Goal: Task Accomplishment & Management: Use online tool/utility

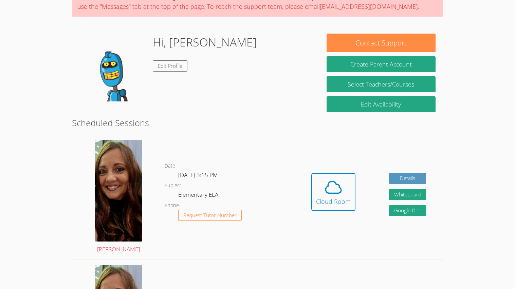
scroll to position [66, 0]
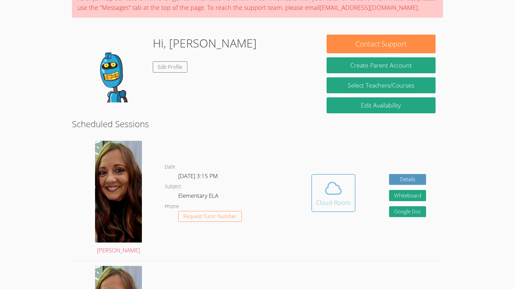
click at [329, 194] on icon at bounding box center [334, 188] width 16 height 12
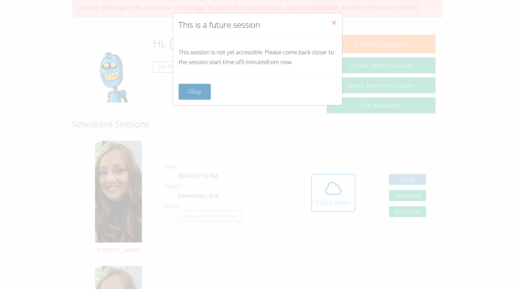
click at [198, 91] on button "Okay" at bounding box center [195, 92] width 33 height 16
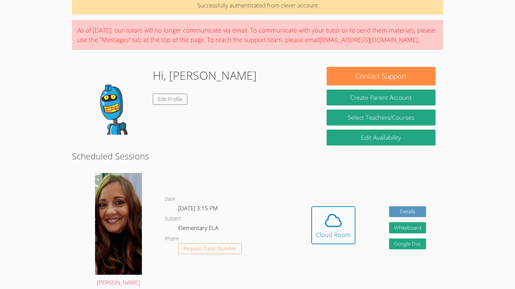
scroll to position [0, 0]
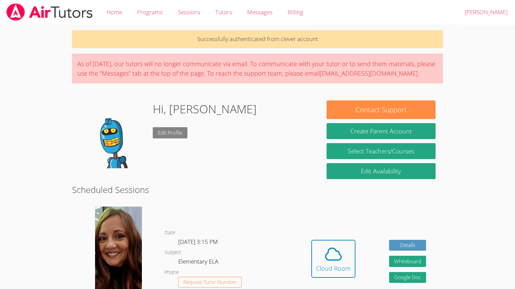
click at [165, 130] on link "Edit Profile" at bounding box center [170, 132] width 35 height 11
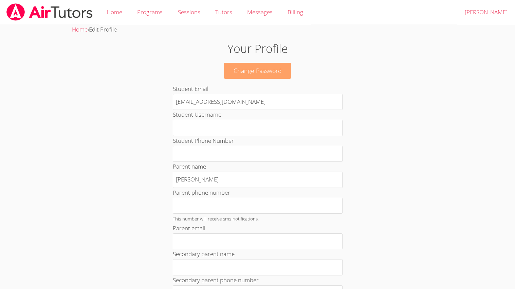
click at [234, 75] on link "Change Password" at bounding box center [257, 71] width 67 height 16
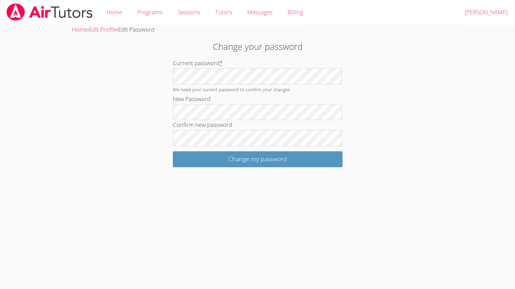
click at [25, 4] on img at bounding box center [50, 11] width 88 height 17
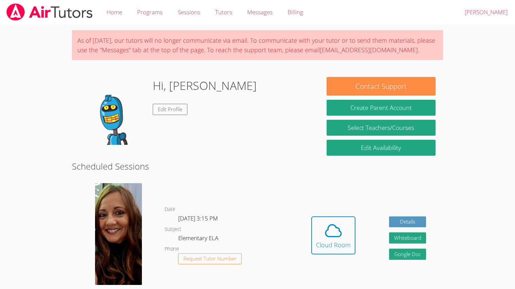
click at [21, 12] on img at bounding box center [50, 11] width 88 height 17
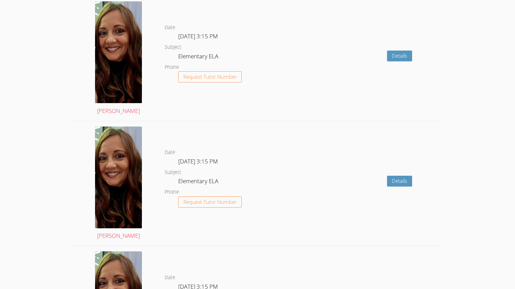
scroll to position [1258, 0]
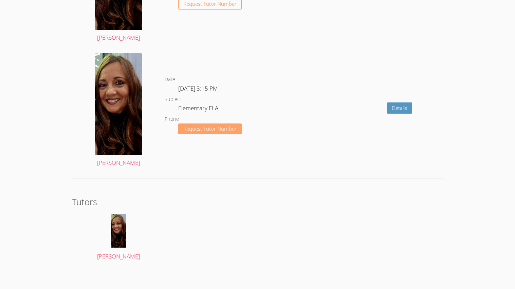
click at [224, 126] on span "Request Tutor Number" at bounding box center [209, 128] width 53 height 5
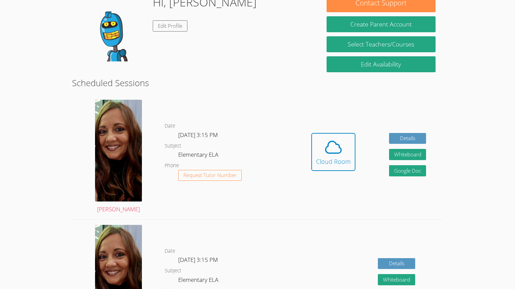
scroll to position [0, 0]
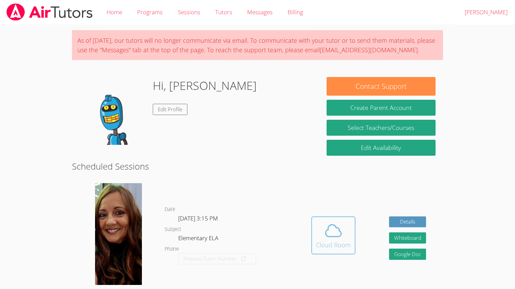
click at [340, 233] on icon at bounding box center [334, 231] width 16 height 12
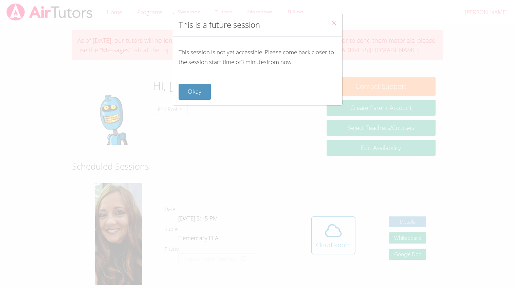
click at [331, 23] on icon "Close" at bounding box center [334, 23] width 6 height 6
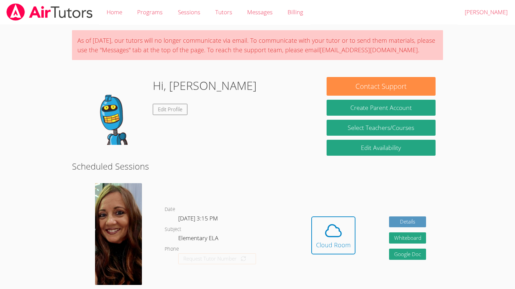
click at [112, 118] on img at bounding box center [113, 111] width 68 height 68
click at [277, 183] on div "Date Wed Oct 8, 3:15 PM Subject Elementary ELA Phone Request Tutor Number" at bounding box center [230, 240] width 130 height 125
click at [417, 220] on link "Details" at bounding box center [407, 222] width 37 height 11
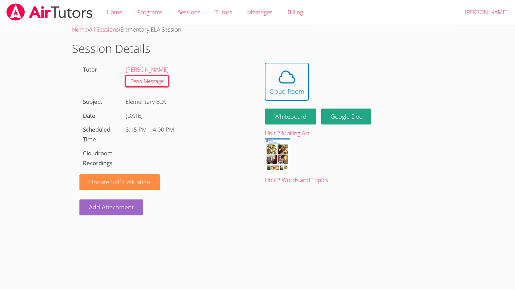
click at [21, 17] on img at bounding box center [50, 11] width 88 height 17
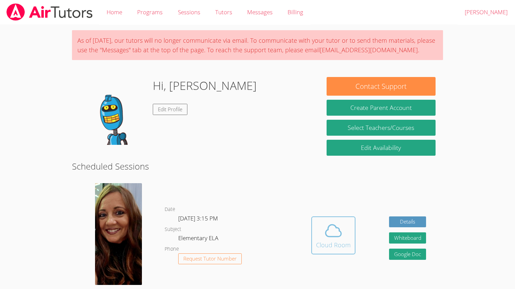
click at [323, 231] on span at bounding box center [333, 230] width 35 height 19
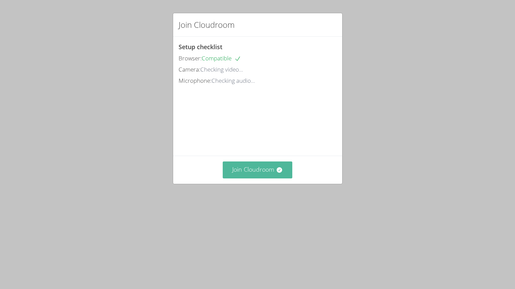
click at [268, 178] on button "Join Cloudroom" at bounding box center [258, 170] width 70 height 17
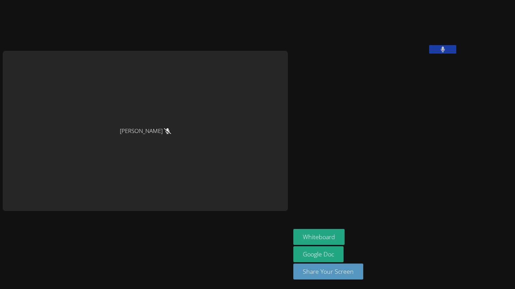
click at [164, 130] on icon at bounding box center [167, 131] width 7 height 6
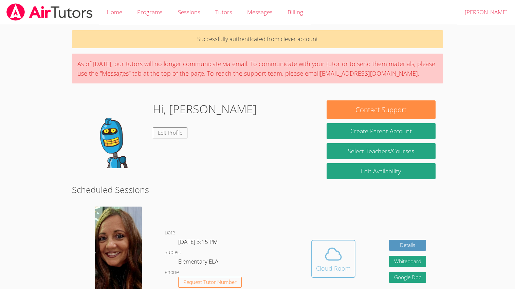
click at [333, 257] on icon at bounding box center [333, 254] width 19 height 19
click at [328, 255] on icon at bounding box center [333, 254] width 19 height 19
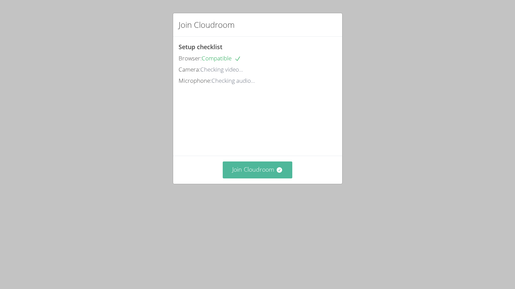
click at [238, 178] on button "Join Cloudroom" at bounding box center [258, 170] width 70 height 17
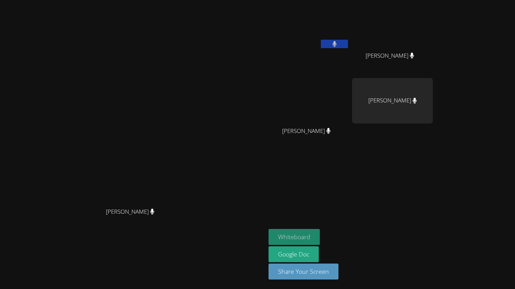
click at [320, 234] on button "Whiteboard" at bounding box center [294, 237] width 51 height 16
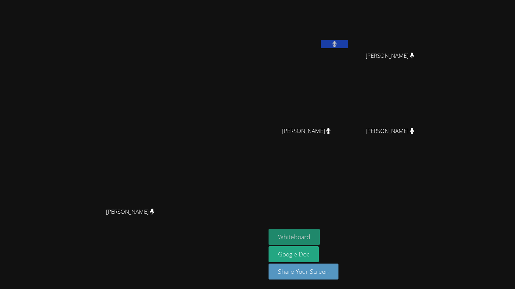
click at [320, 230] on button "Whiteboard" at bounding box center [294, 237] width 51 height 16
click at [337, 44] on icon at bounding box center [335, 44] width 4 height 6
click at [348, 47] on button at bounding box center [334, 44] width 27 height 8
click at [350, 39] on video at bounding box center [309, 26] width 81 height 46
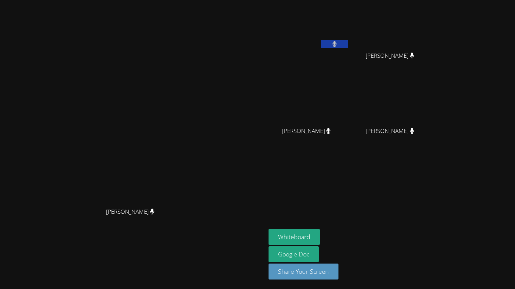
click at [348, 45] on button at bounding box center [334, 44] width 27 height 8
click at [337, 42] on icon at bounding box center [335, 44] width 4 height 6
click at [348, 46] on button at bounding box center [334, 44] width 27 height 8
click at [348, 42] on button at bounding box center [334, 44] width 27 height 8
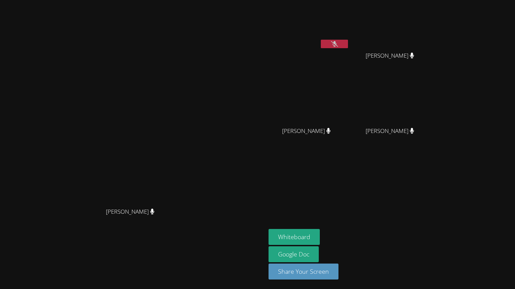
click at [338, 42] on icon at bounding box center [334, 44] width 7 height 6
click at [348, 43] on button at bounding box center [334, 44] width 27 height 8
click at [348, 42] on button at bounding box center [334, 44] width 27 height 8
click at [321, 40] on button at bounding box center [334, 44] width 27 height 8
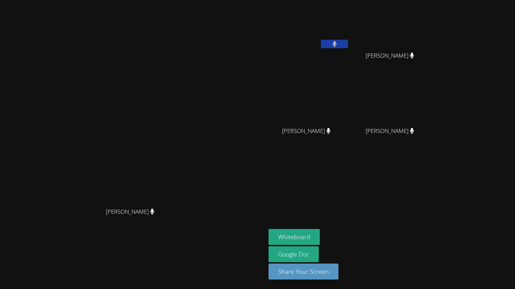
click at [321, 40] on button at bounding box center [334, 44] width 27 height 8
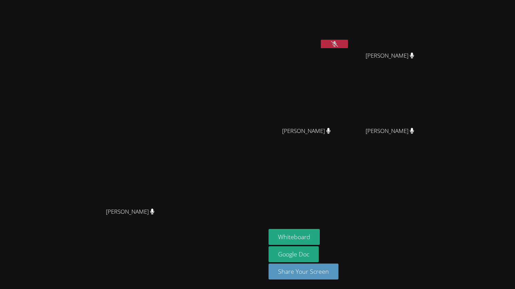
click at [321, 40] on button at bounding box center [334, 44] width 27 height 8
click at [348, 42] on button at bounding box center [334, 44] width 27 height 8
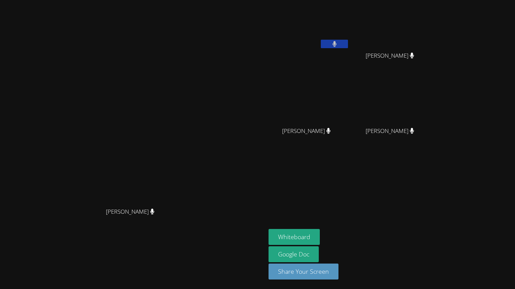
click at [337, 43] on icon at bounding box center [335, 44] width 4 height 6
click at [321, 40] on button at bounding box center [334, 44] width 27 height 8
click at [350, 53] on div "[PERSON_NAME]" at bounding box center [309, 39] width 81 height 73
click at [337, 41] on icon at bounding box center [335, 44] width 4 height 6
click at [348, 42] on button at bounding box center [334, 44] width 27 height 8
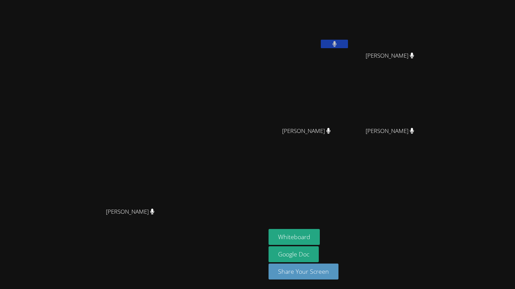
click at [413, 38] on div "[PERSON_NAME] [PERSON_NAME] [PERSON_NAME] [PERSON_NAME] [PERSON_NAME] [PERSON_N…" at bounding box center [351, 77] width 164 height 148
click at [348, 41] on button at bounding box center [334, 44] width 27 height 8
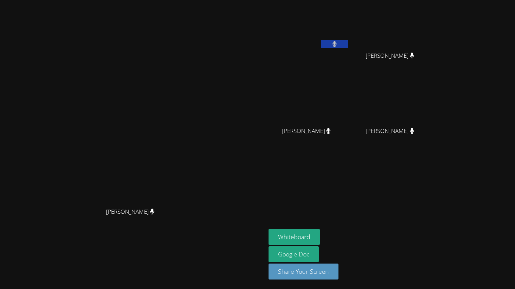
click at [348, 43] on button at bounding box center [334, 44] width 27 height 8
click at [321, 40] on button at bounding box center [334, 44] width 27 height 8
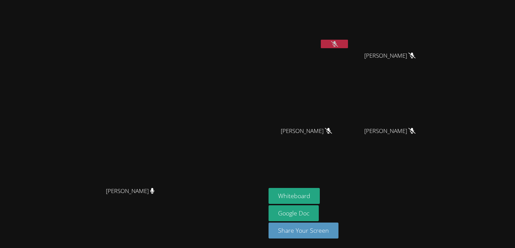
click at [338, 46] on icon at bounding box center [334, 44] width 7 height 6
click at [348, 40] on button at bounding box center [334, 44] width 27 height 8
click at [348, 44] on button at bounding box center [334, 44] width 27 height 8
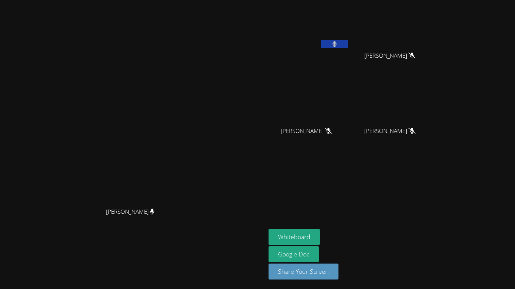
click at [350, 35] on video at bounding box center [309, 26] width 81 height 46
click at [348, 40] on button at bounding box center [334, 44] width 27 height 8
click at [338, 47] on icon at bounding box center [334, 44] width 7 height 6
click at [337, 45] on icon at bounding box center [335, 44] width 4 height 6
click at [320, 237] on button "Whiteboard" at bounding box center [294, 237] width 51 height 16
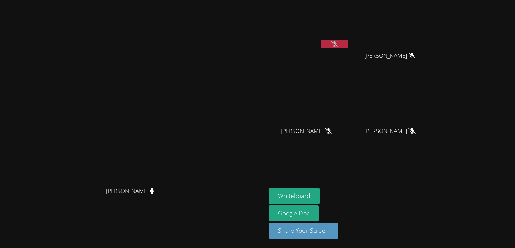
click at [338, 44] on icon at bounding box center [334, 44] width 7 height 6
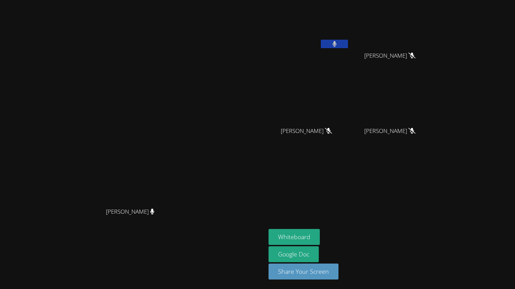
click at [242, 270] on div "[PERSON_NAME] [PERSON_NAME]" at bounding box center [133, 145] width 261 height 284
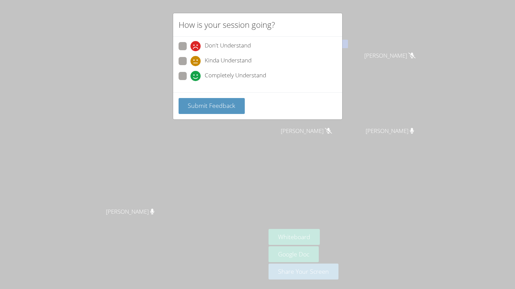
click at [191, 75] on icon at bounding box center [196, 76] width 10 height 10
click at [191, 75] on input "Completely Understand" at bounding box center [194, 75] width 6 height 6
radio input "true"
click at [203, 105] on span "Submit Feedback" at bounding box center [212, 106] width 48 height 8
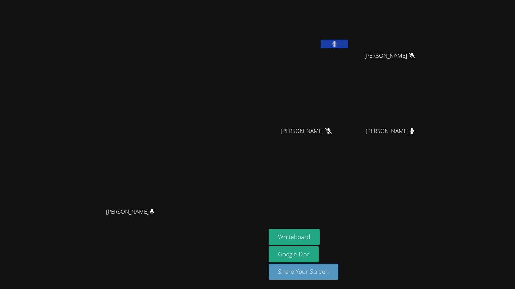
click at [348, 44] on button at bounding box center [334, 44] width 27 height 8
click at [414, 135] on span "[PERSON_NAME]" at bounding box center [390, 131] width 49 height 10
click at [433, 112] on video at bounding box center [392, 101] width 81 height 46
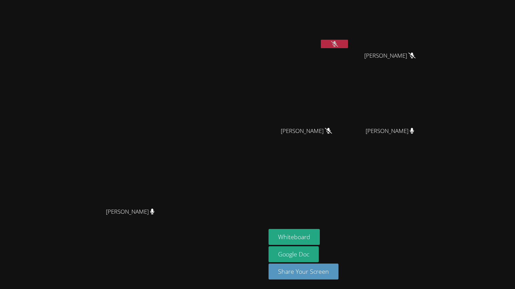
click at [433, 112] on video at bounding box center [392, 101] width 81 height 46
click at [338, 46] on icon at bounding box center [334, 44] width 7 height 6
click at [337, 46] on icon at bounding box center [335, 44] width 4 height 6
click at [348, 40] on button at bounding box center [334, 44] width 27 height 8
click at [337, 43] on icon at bounding box center [335, 44] width 4 height 6
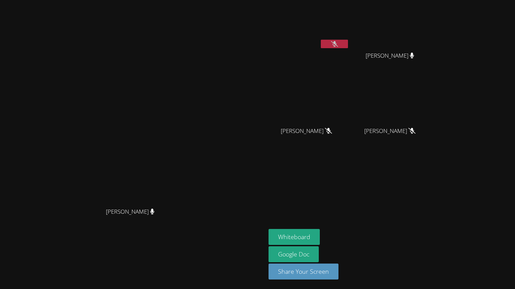
click at [348, 42] on button at bounding box center [334, 44] width 27 height 8
